Goal: Find contact information: Find contact information

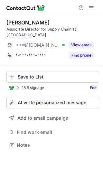
scroll to position [141, 103]
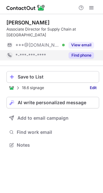
click at [55, 55] on div "*-***-***-****" at bounding box center [39, 56] width 49 height 6
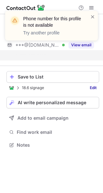
scroll to position [130, 103]
